Goal: Information Seeking & Learning: Find specific fact

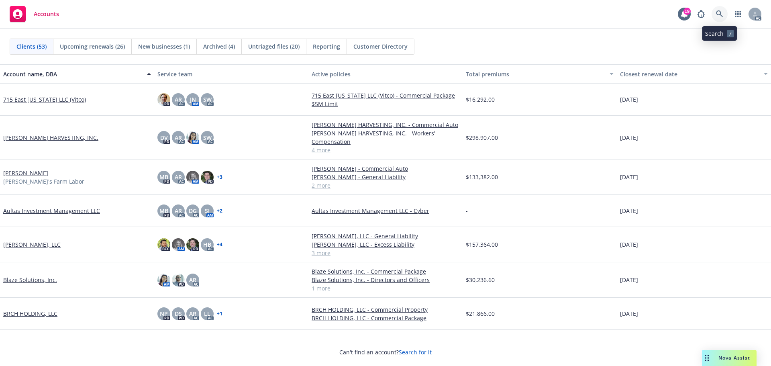
click at [715, 10] on link at bounding box center [719, 14] width 16 height 16
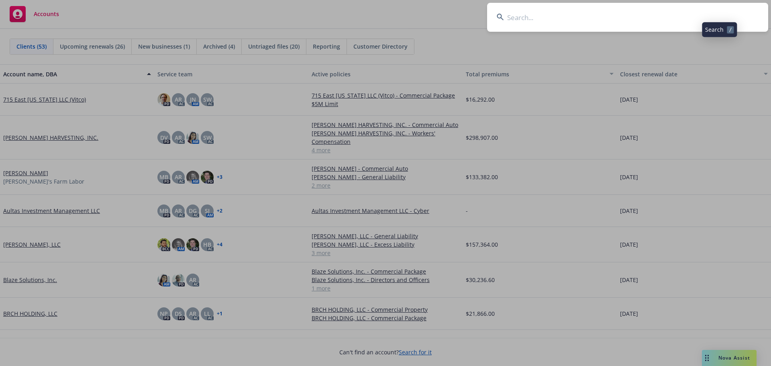
click at [677, 16] on input at bounding box center [627, 17] width 281 height 29
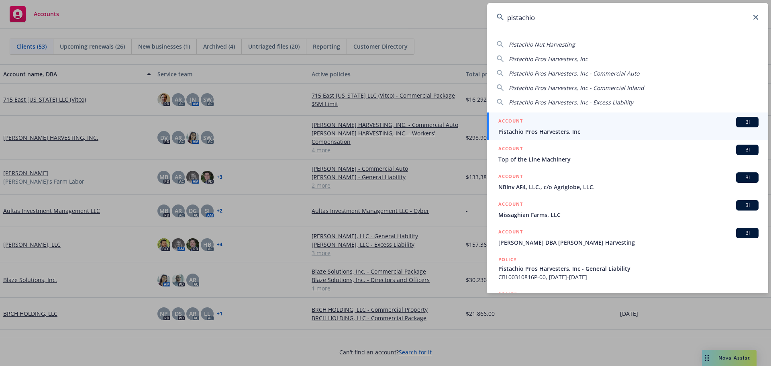
type input "pistachio"
click at [553, 132] on span "Pistachio Pros Harvesters, Inc" at bounding box center [628, 131] width 260 height 8
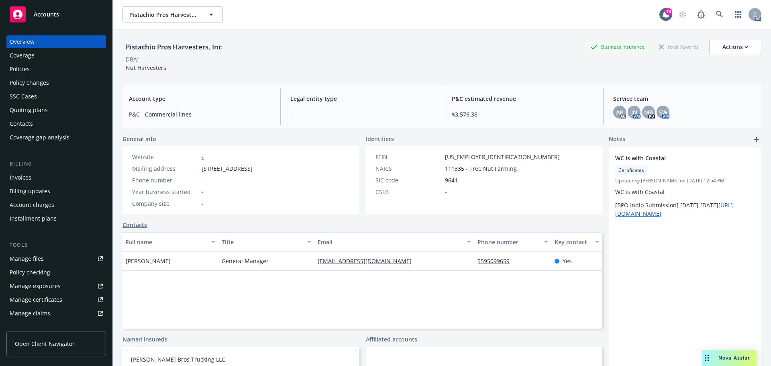
click at [39, 64] on div "Policies" at bounding box center [56, 69] width 93 height 13
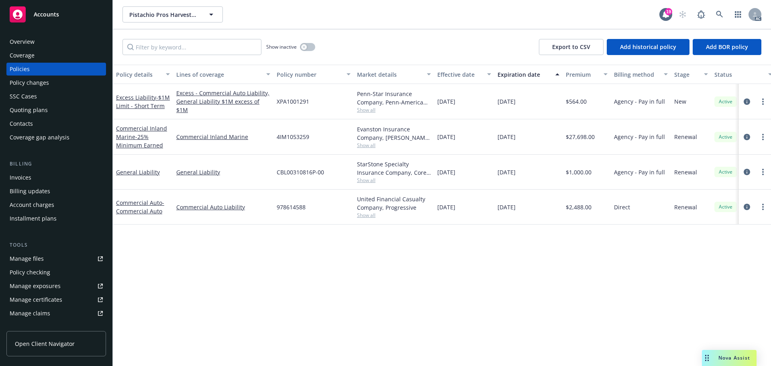
click at [285, 206] on span "978614588" at bounding box center [291, 207] width 29 height 8
copy span "978614588"
click at [21, 96] on div "SSC Cases" at bounding box center [23, 96] width 27 height 13
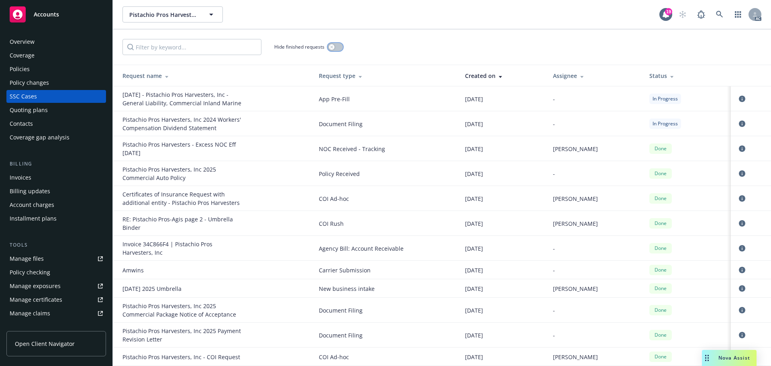
click at [338, 49] on button "button" at bounding box center [335, 47] width 15 height 8
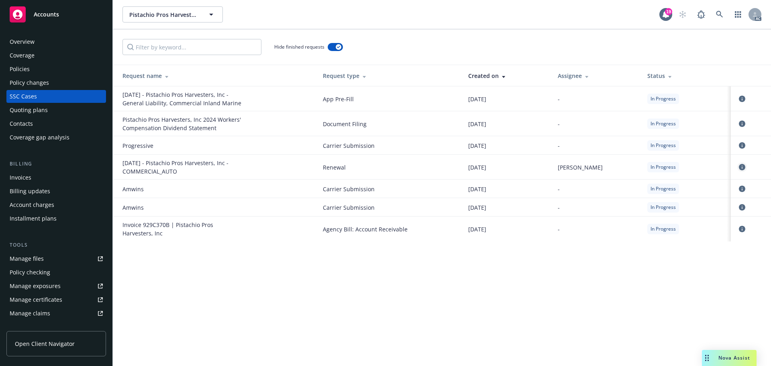
click at [743, 167] on icon "circleInformation" at bounding box center [742, 167] width 6 height 6
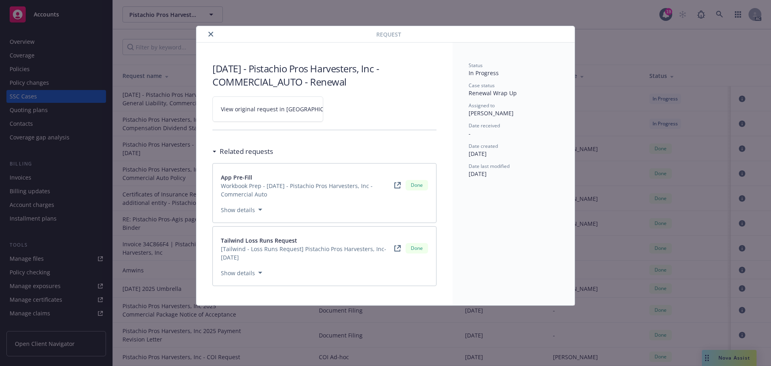
click at [271, 114] on link "View original request in [GEOGRAPHIC_DATA]" at bounding box center [267, 108] width 111 height 25
click at [212, 34] on icon "close" at bounding box center [210, 34] width 5 height 5
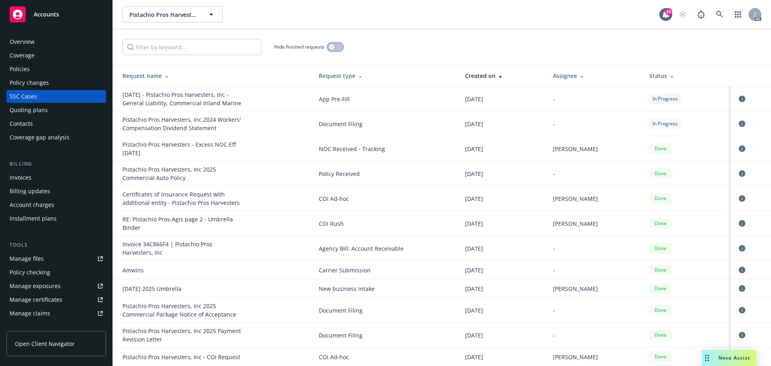
drag, startPoint x: 337, startPoint y: 46, endPoint x: 348, endPoint y: 59, distance: 17.1
click at [336, 46] on button "button" at bounding box center [335, 47] width 15 height 8
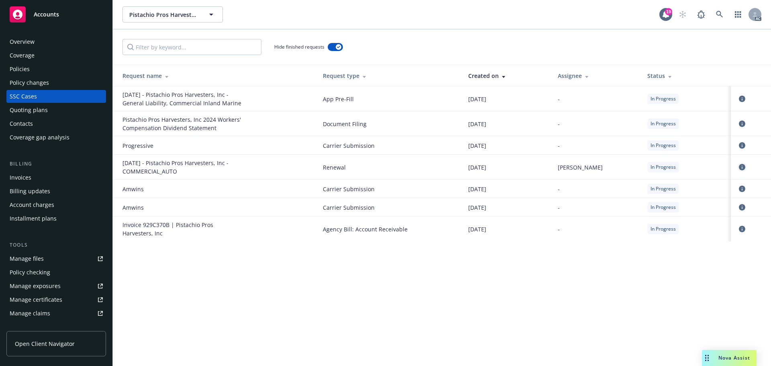
click at [742, 167] on icon "circleInformation" at bounding box center [742, 167] width 6 height 6
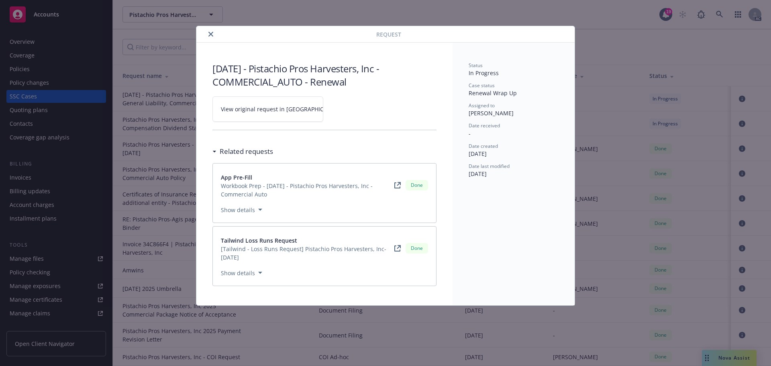
click at [212, 34] on icon "close" at bounding box center [210, 34] width 5 height 5
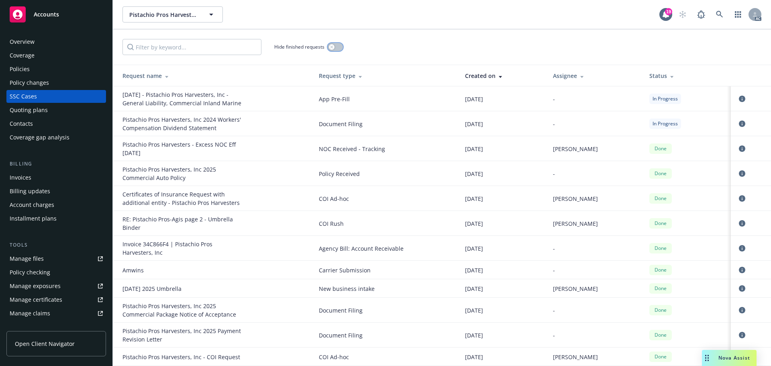
click at [338, 47] on button "button" at bounding box center [335, 47] width 15 height 8
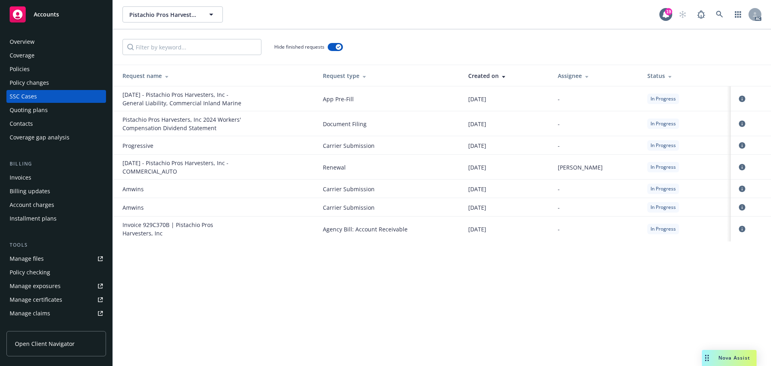
click at [35, 111] on div "Quoting plans" at bounding box center [29, 110] width 38 height 13
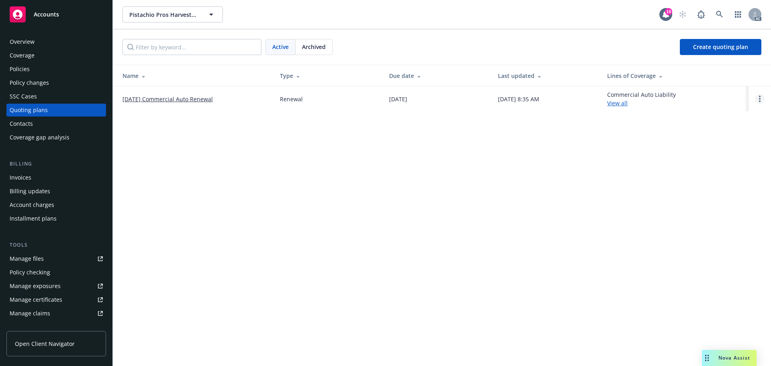
click at [757, 97] on link "Open options" at bounding box center [760, 99] width 10 height 10
click at [710, 42] on span "Copy logging email" at bounding box center [718, 45] width 70 height 8
